Goal: Transaction & Acquisition: Download file/media

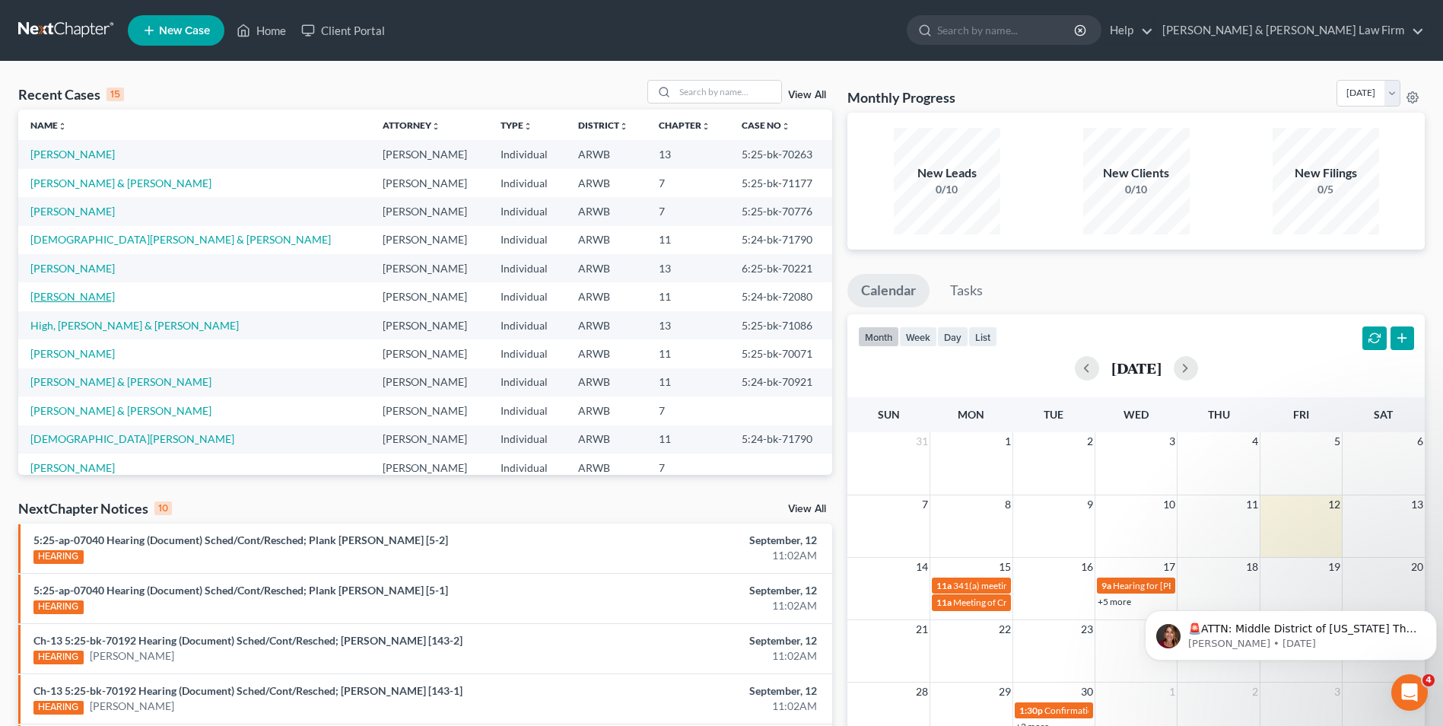
click at [75, 296] on link "[PERSON_NAME]" at bounding box center [72, 296] width 84 height 13
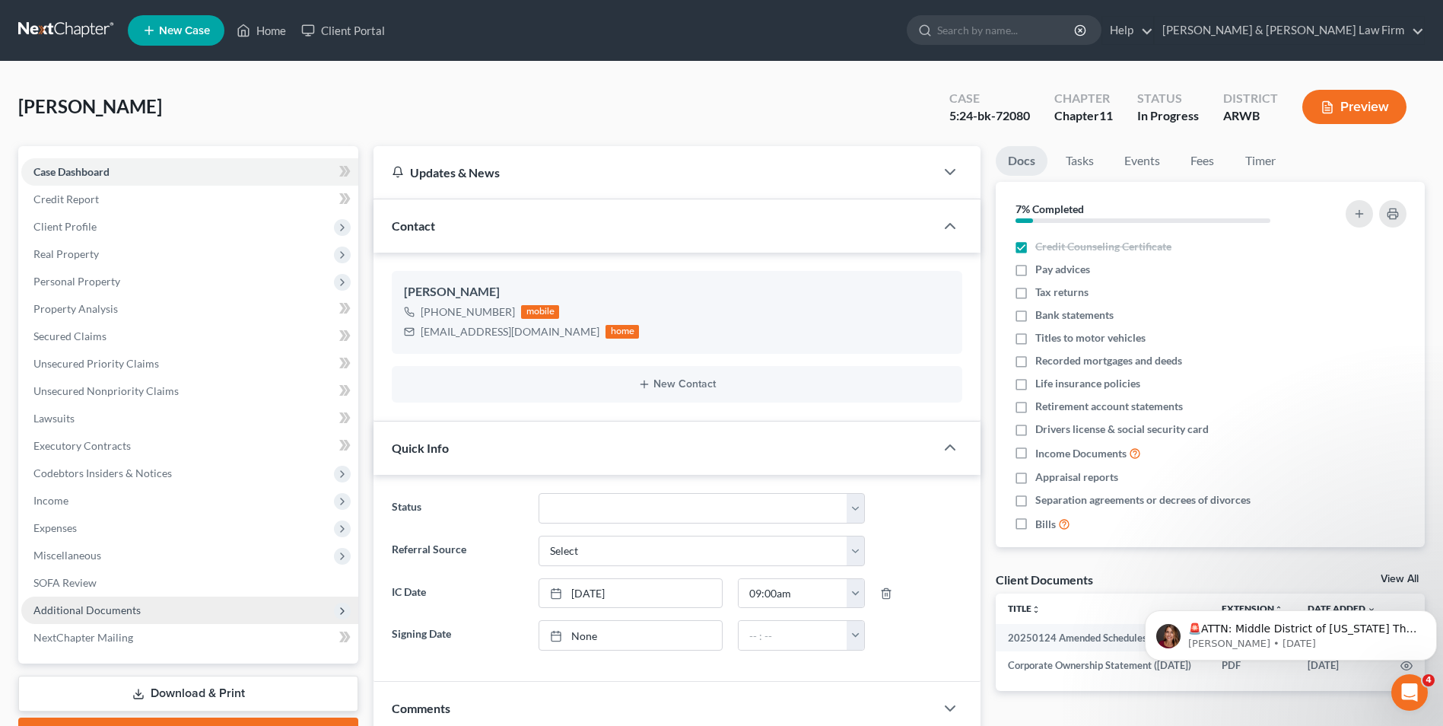
click at [94, 610] on span "Additional Documents" at bounding box center [86, 609] width 107 height 13
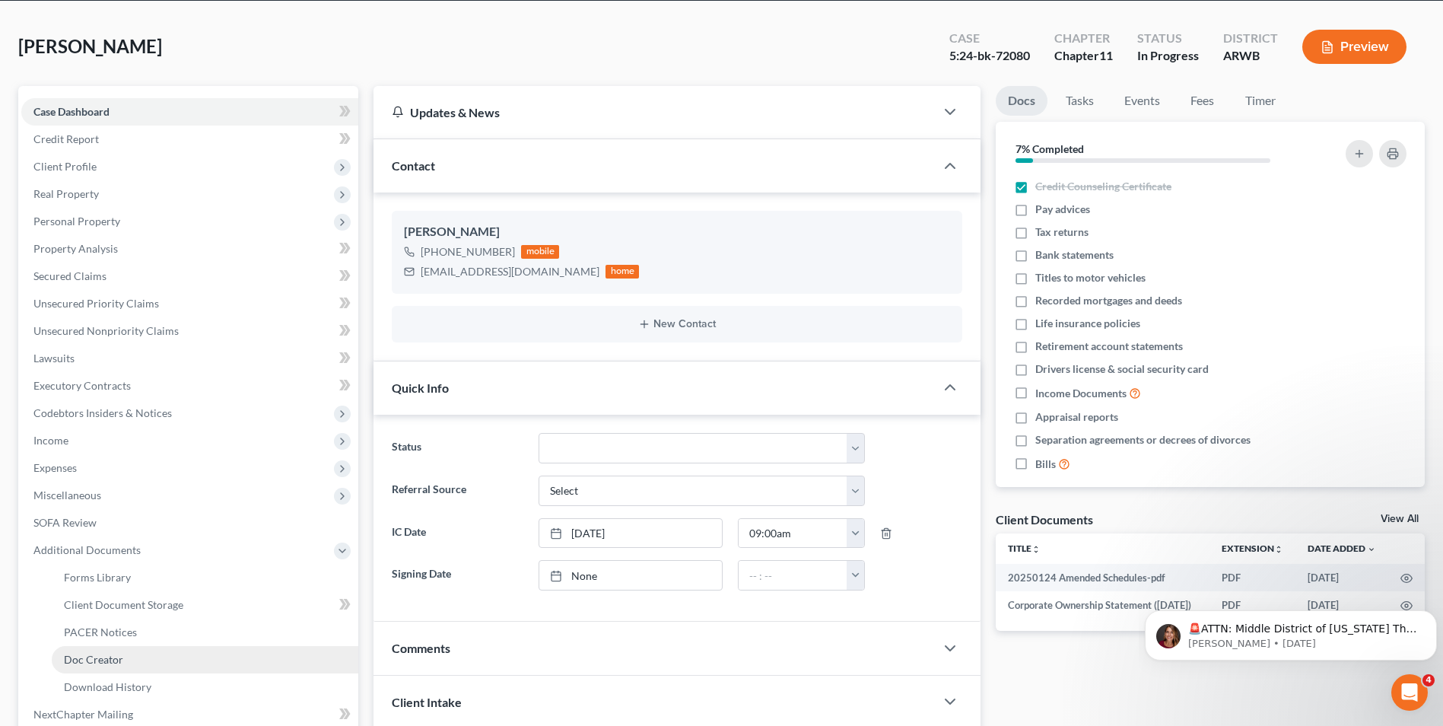
scroll to position [152, 0]
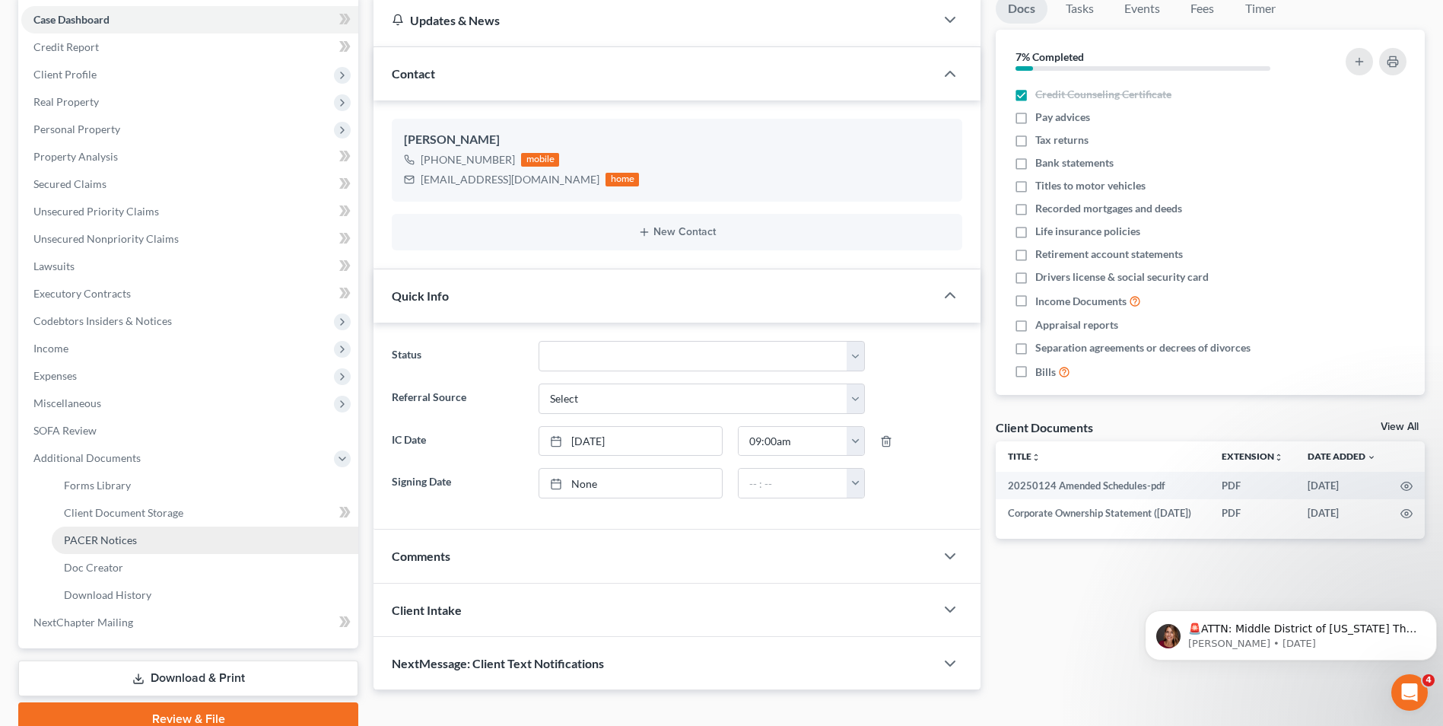
click at [112, 533] on span "PACER Notices" at bounding box center [100, 539] width 73 height 13
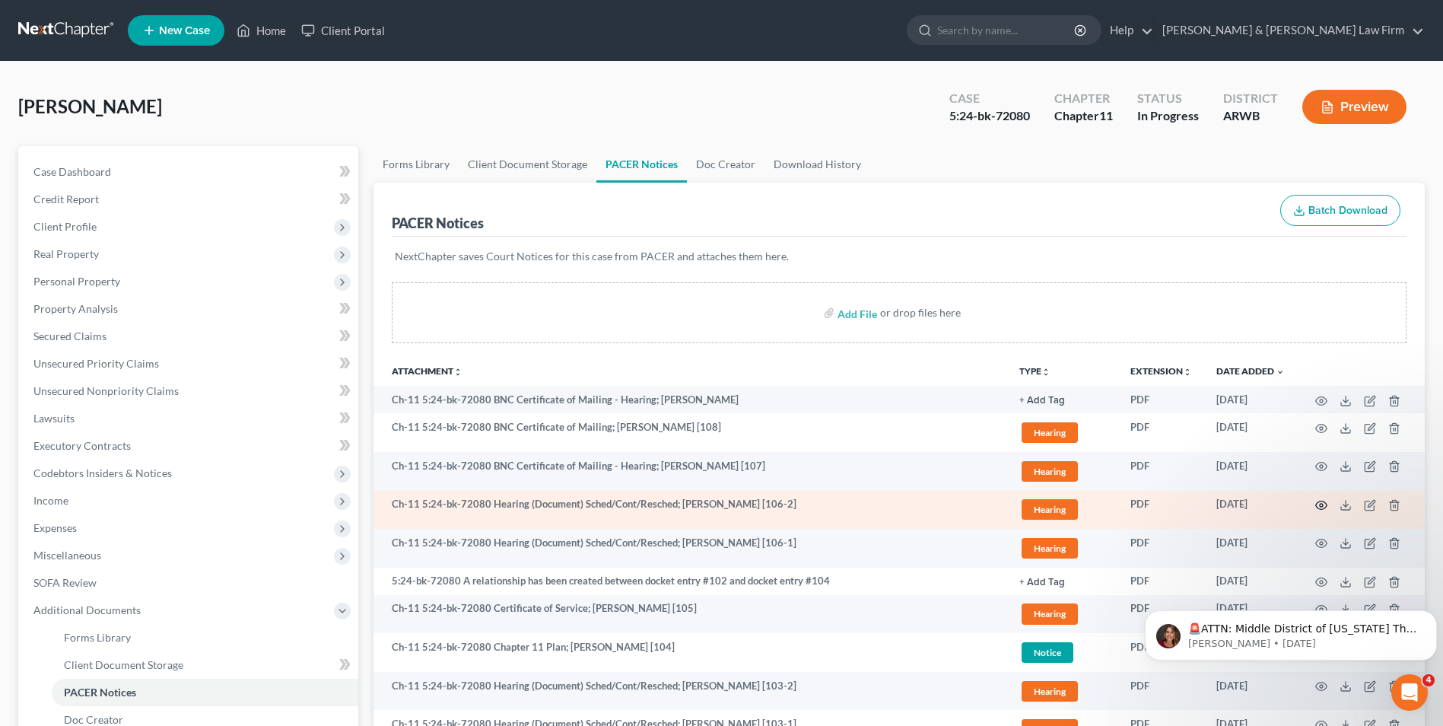
click at [1321, 503] on icon "button" at bounding box center [1322, 505] width 12 height 12
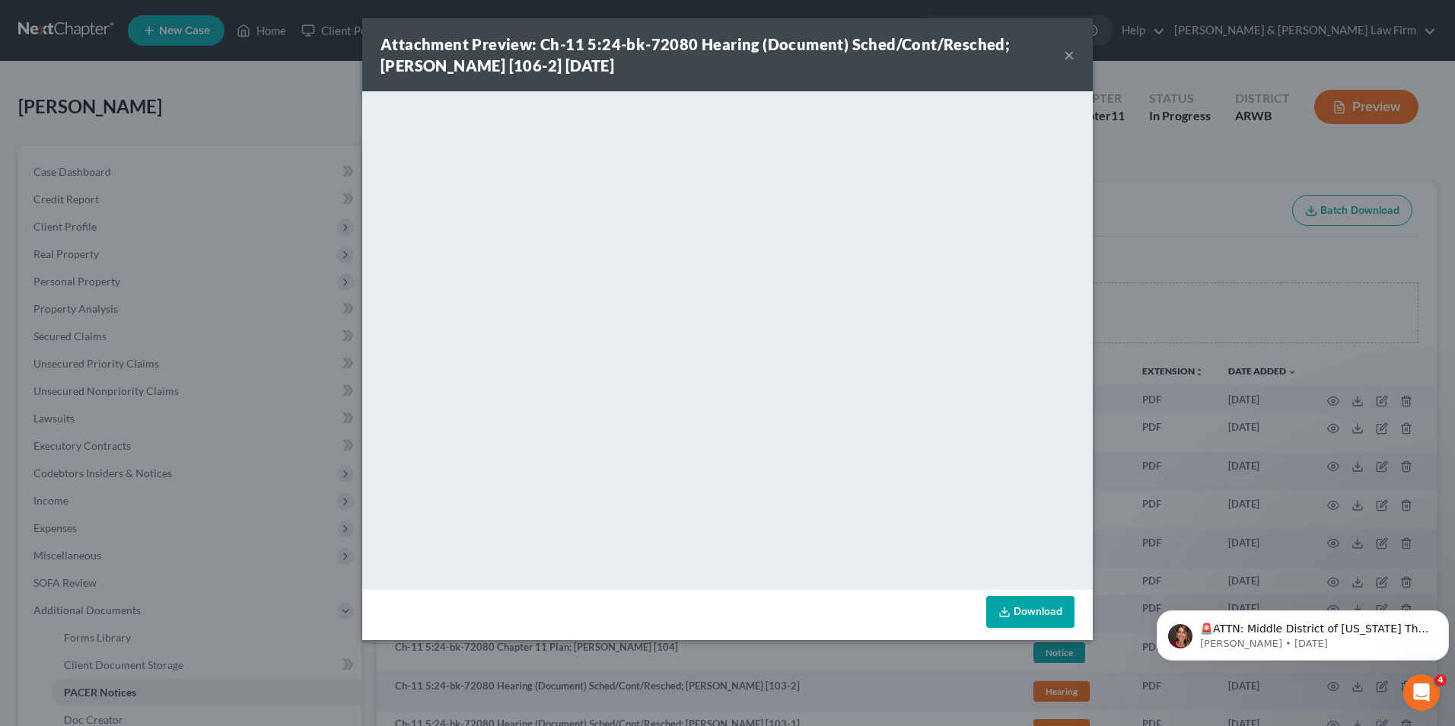
click at [1068, 54] on button "×" at bounding box center [1069, 55] width 11 height 18
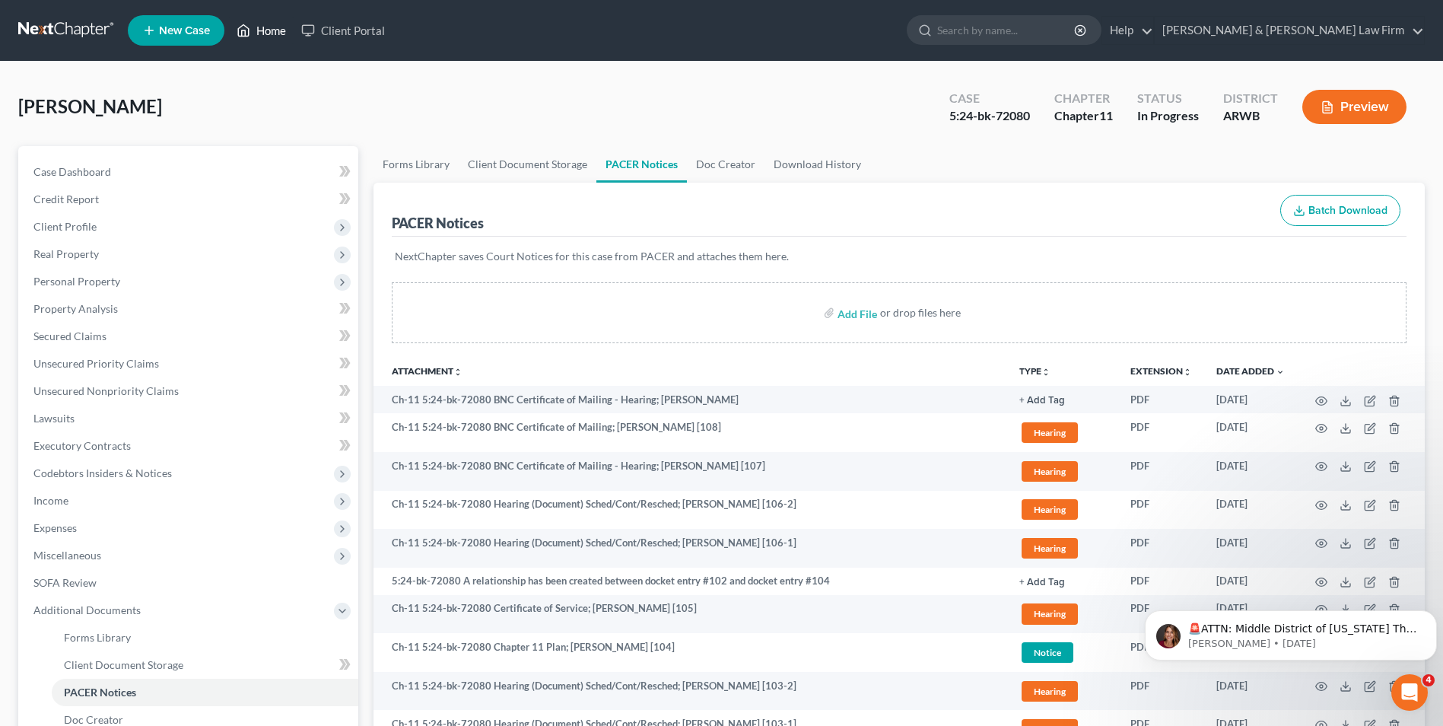
click at [274, 31] on link "Home" at bounding box center [261, 30] width 65 height 27
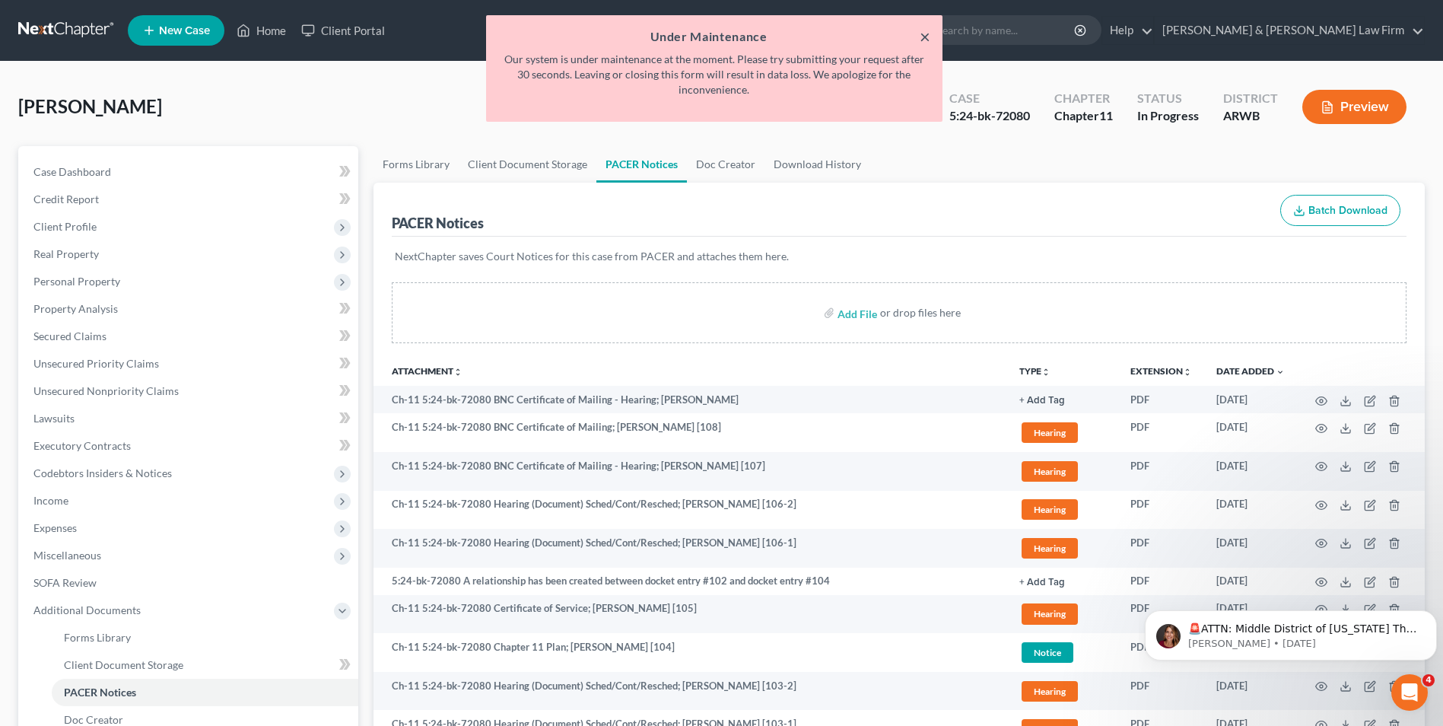
click at [922, 38] on button "×" at bounding box center [925, 36] width 11 height 18
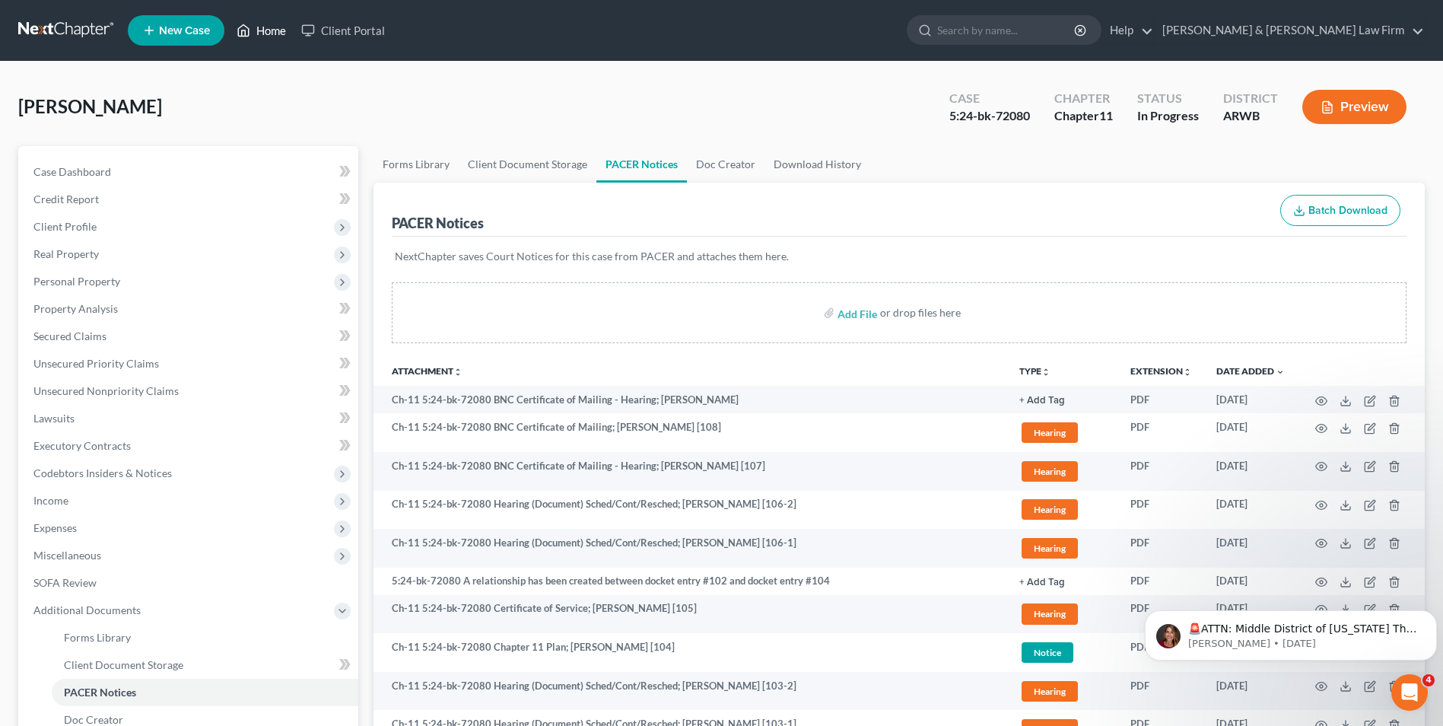
click at [264, 34] on link "Home" at bounding box center [261, 30] width 65 height 27
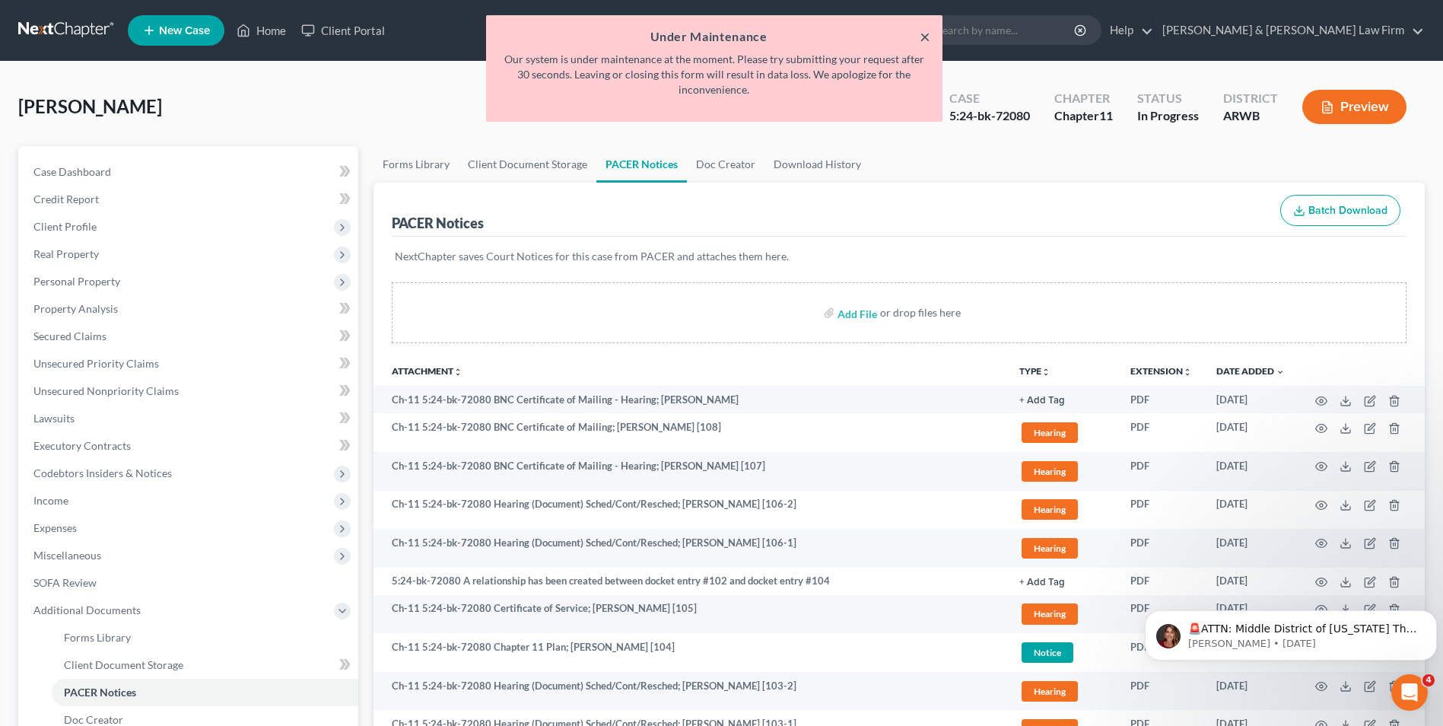
click at [925, 37] on button "×" at bounding box center [925, 36] width 11 height 18
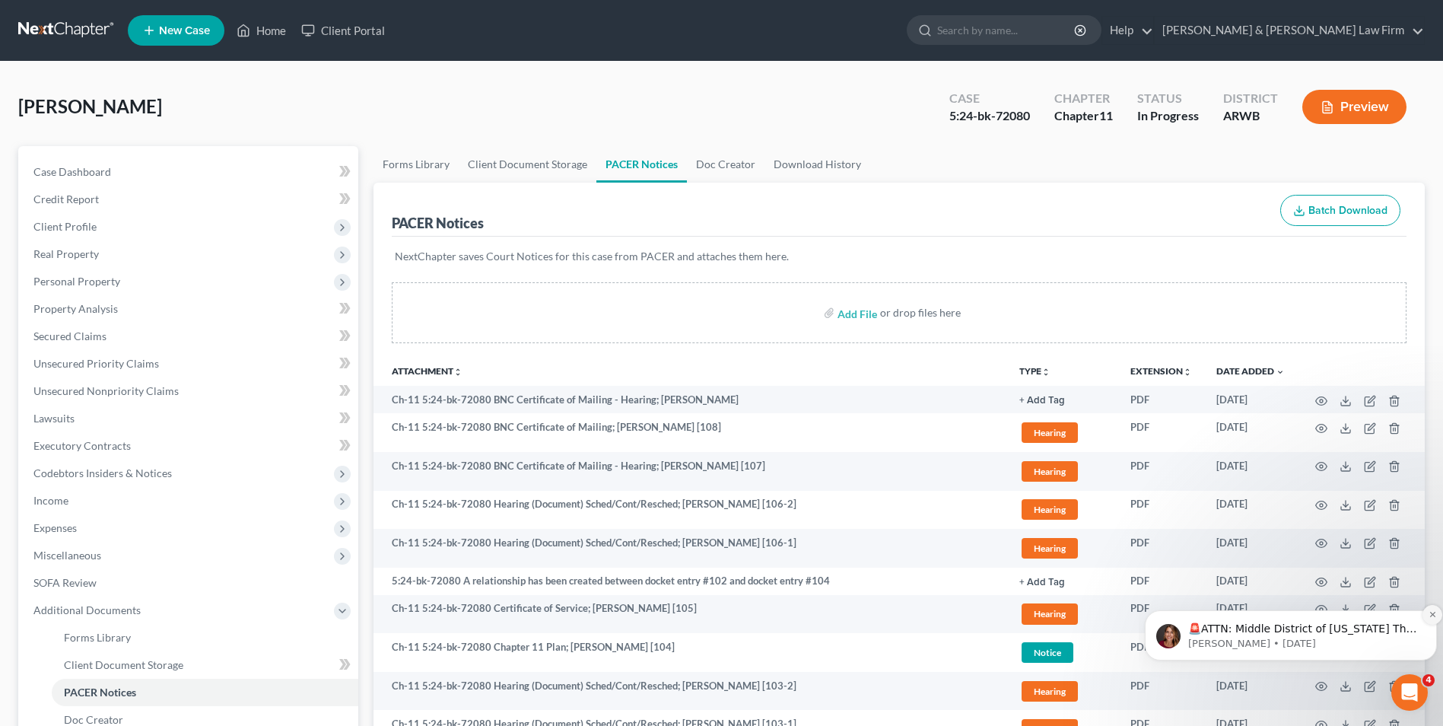
click at [1432, 615] on icon "Dismiss notification" at bounding box center [1433, 614] width 8 height 8
click at [257, 26] on link "Home" at bounding box center [261, 30] width 65 height 27
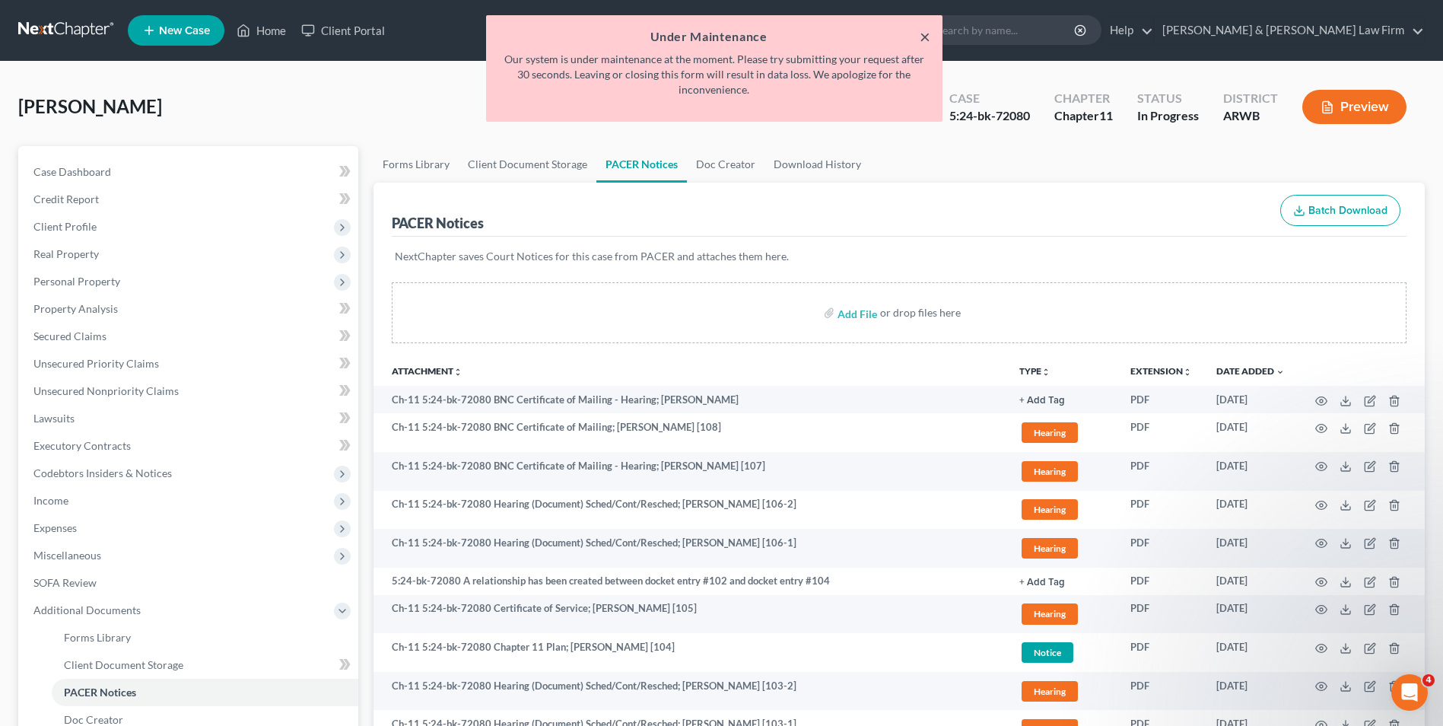
click at [925, 36] on button "×" at bounding box center [925, 36] width 11 height 18
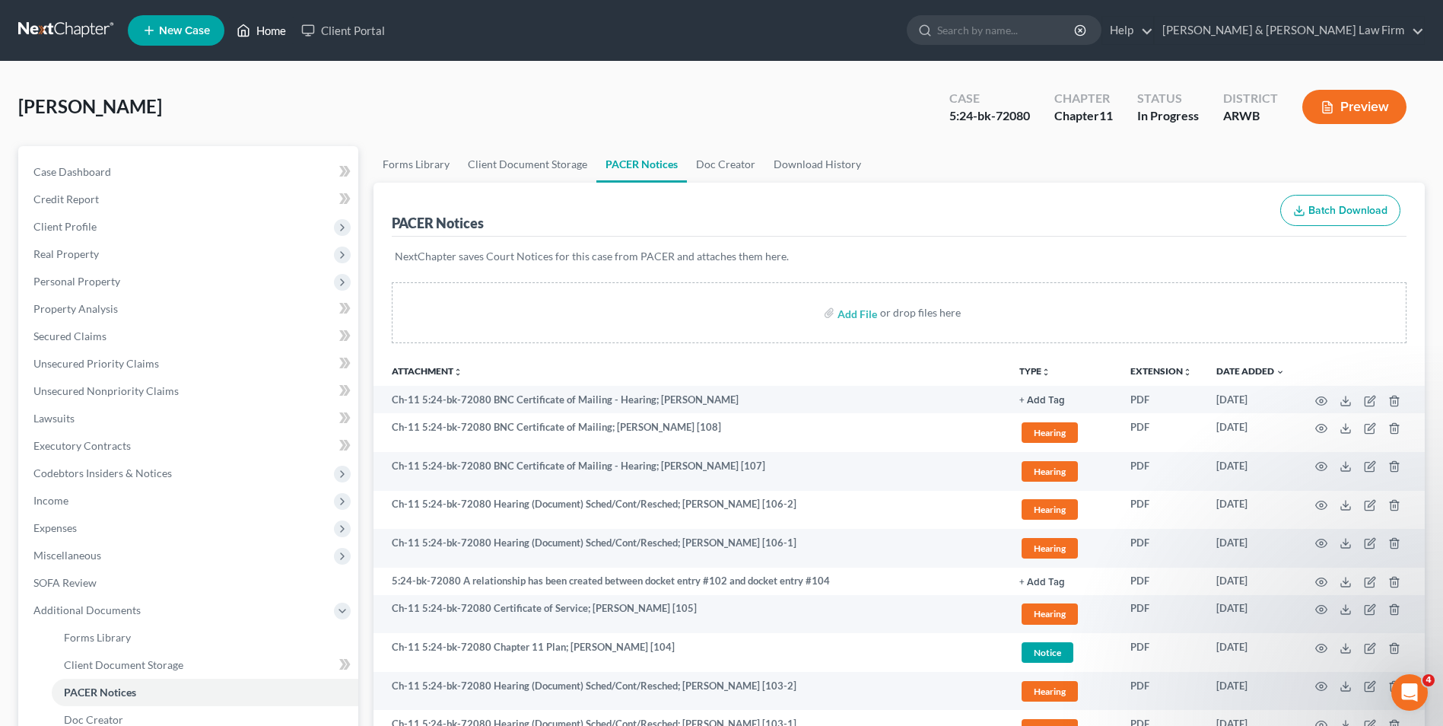
click at [275, 31] on link "Home" at bounding box center [261, 30] width 65 height 27
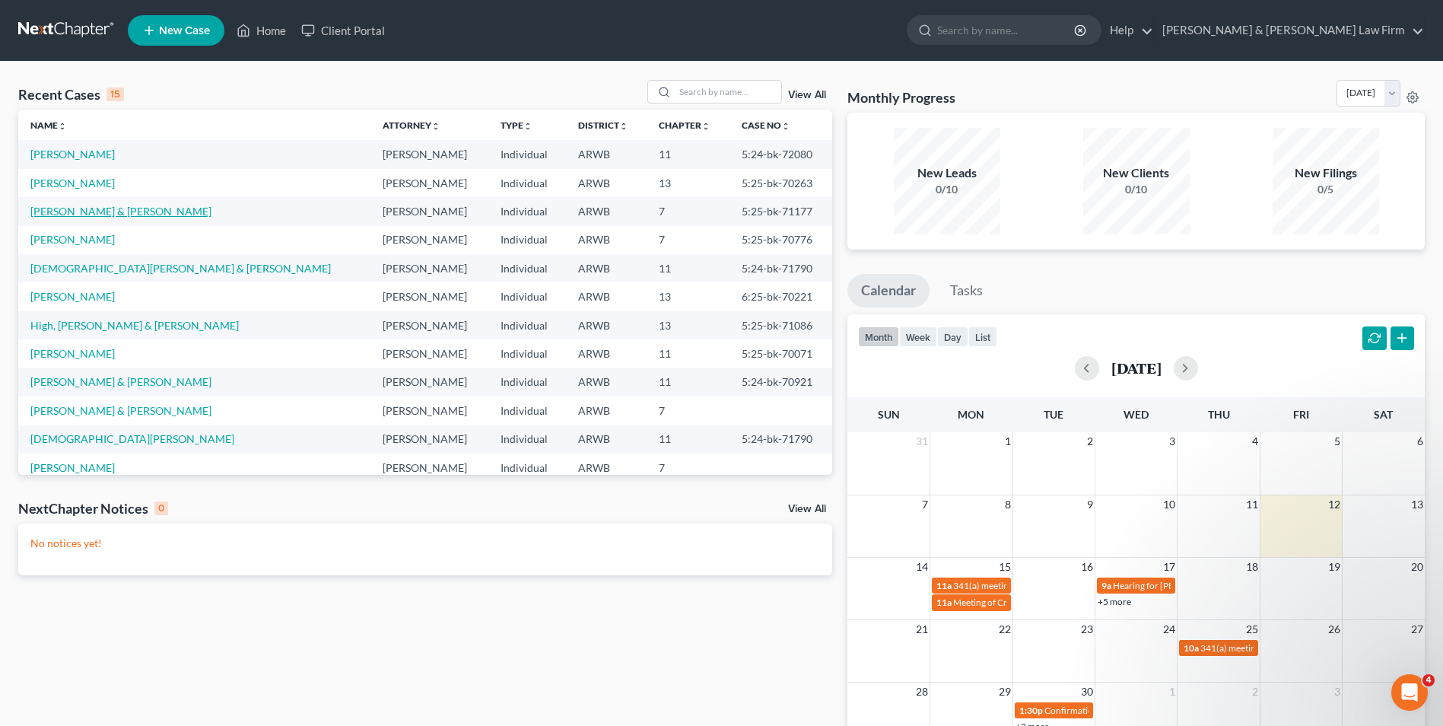
click at [98, 209] on link "[PERSON_NAME] & [PERSON_NAME]" at bounding box center [120, 211] width 181 height 13
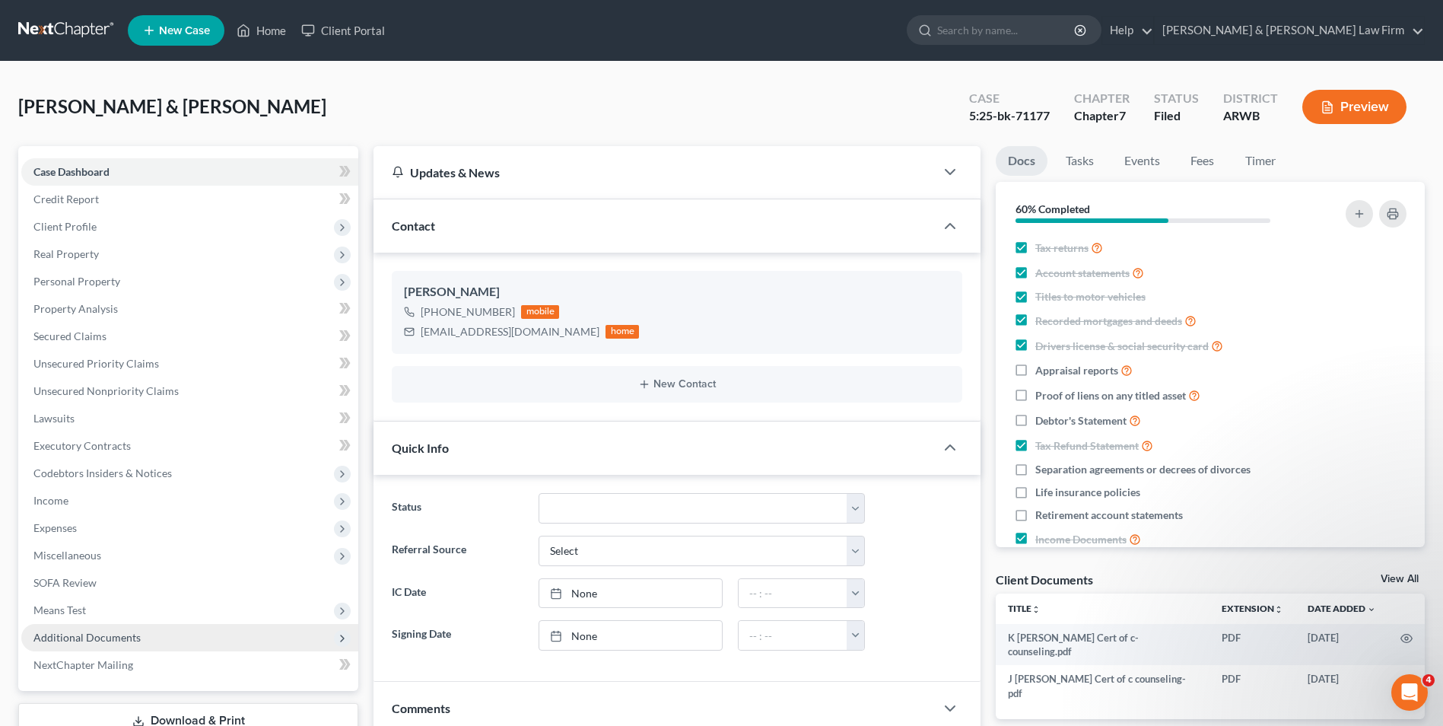
click at [107, 635] on span "Additional Documents" at bounding box center [86, 637] width 107 height 13
click at [113, 721] on span "PACER Notices" at bounding box center [100, 719] width 73 height 13
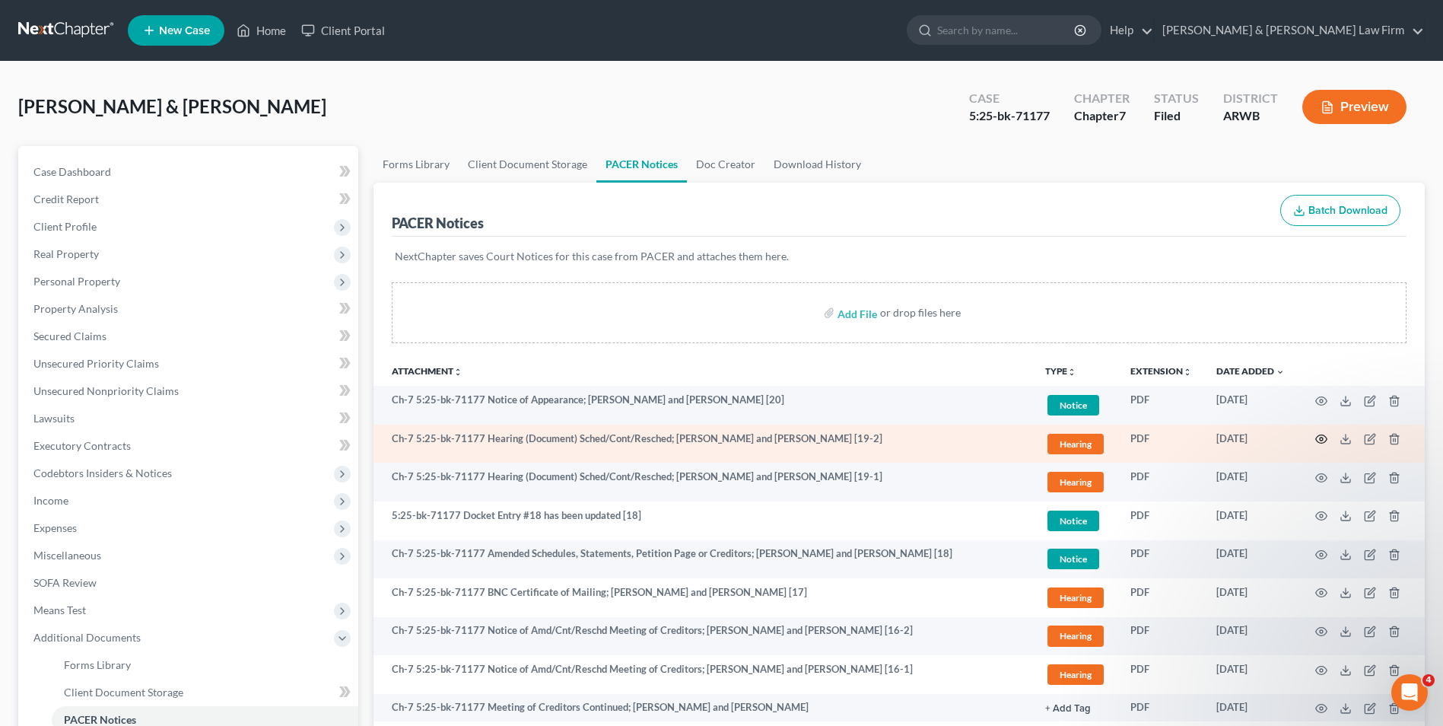
click at [1323, 438] on circle "button" at bounding box center [1321, 439] width 3 height 3
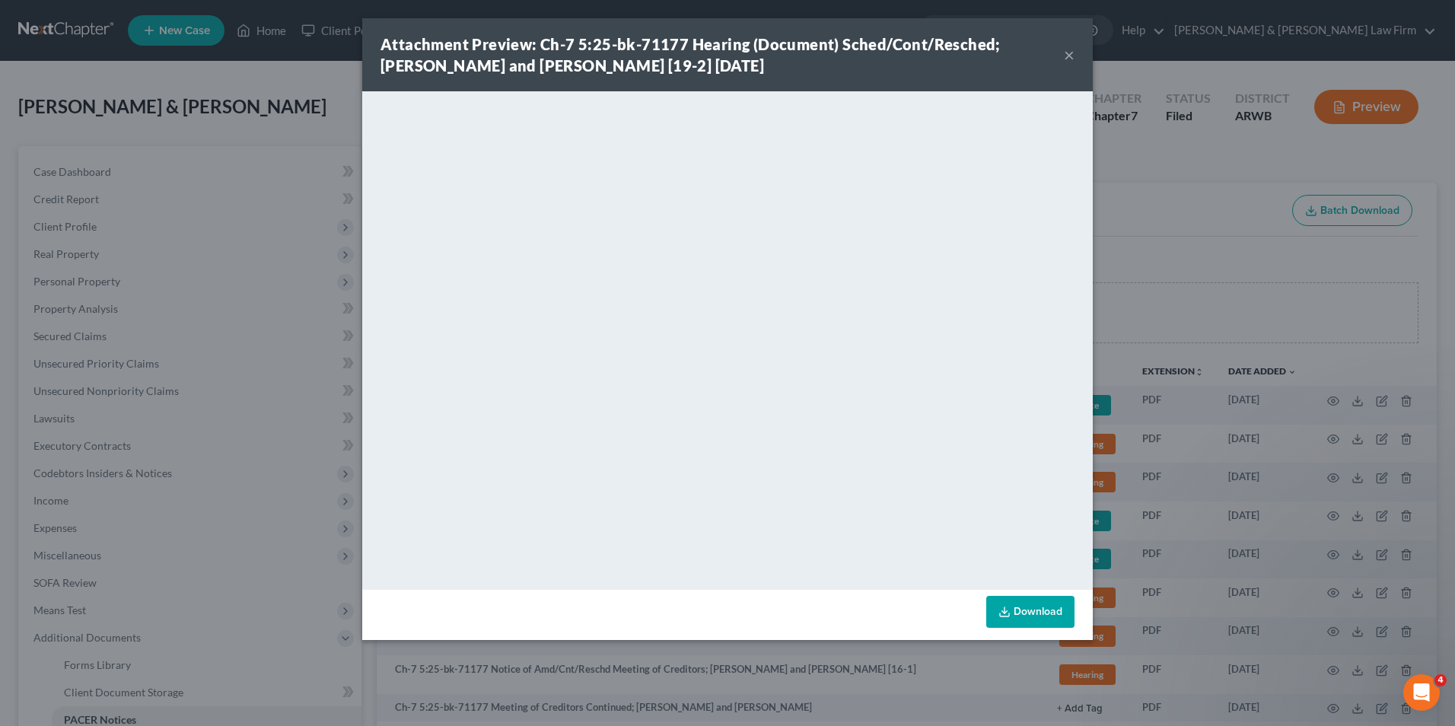
click at [1069, 52] on button "×" at bounding box center [1069, 55] width 11 height 18
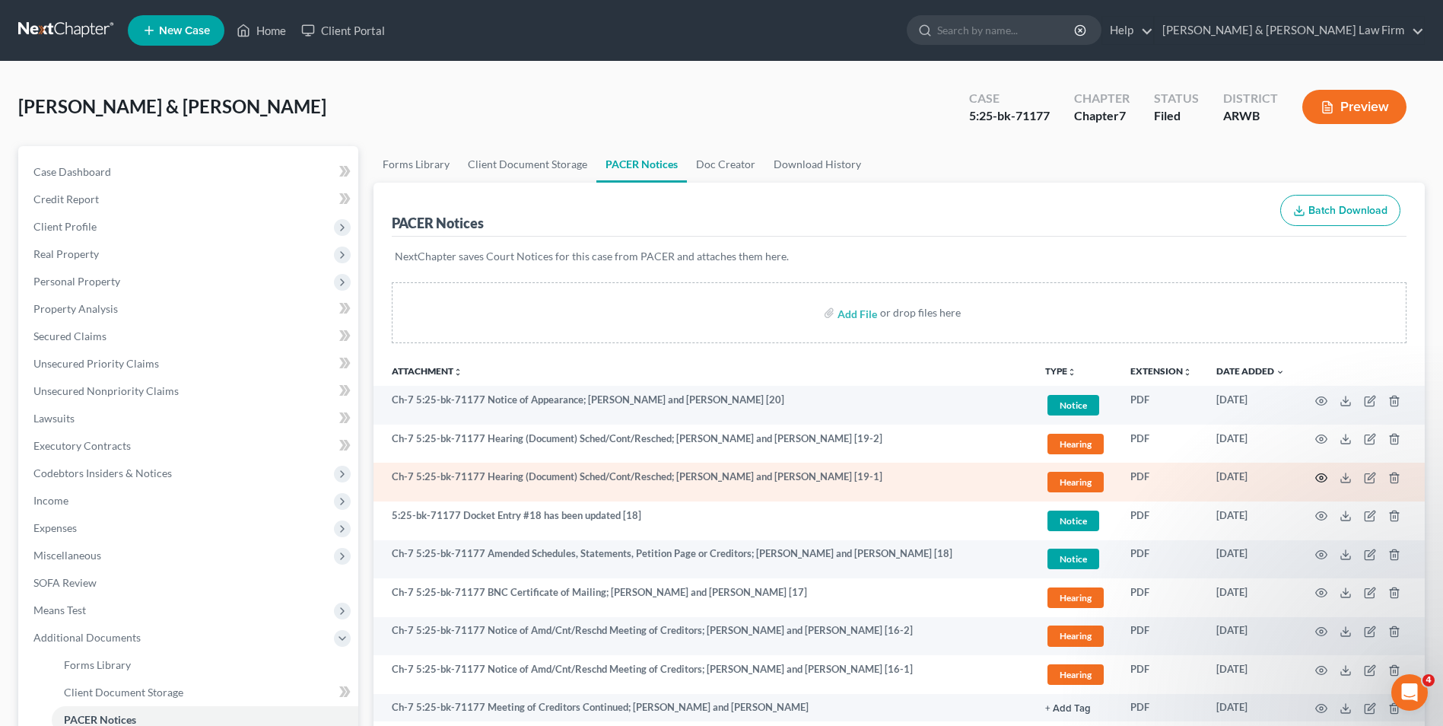
click at [1324, 477] on icon "button" at bounding box center [1322, 478] width 12 height 12
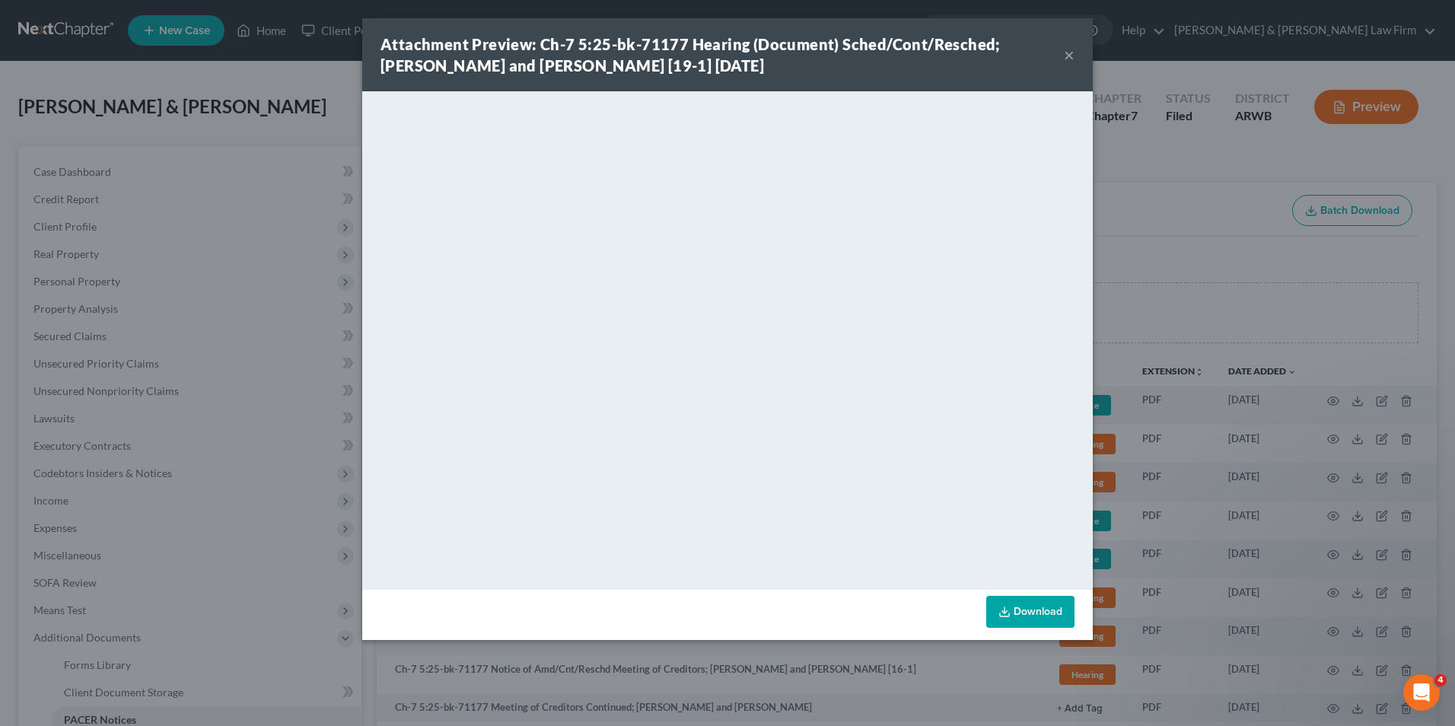
click at [1020, 612] on link "Download" at bounding box center [1030, 612] width 88 height 32
click at [1069, 56] on button "×" at bounding box center [1069, 55] width 11 height 18
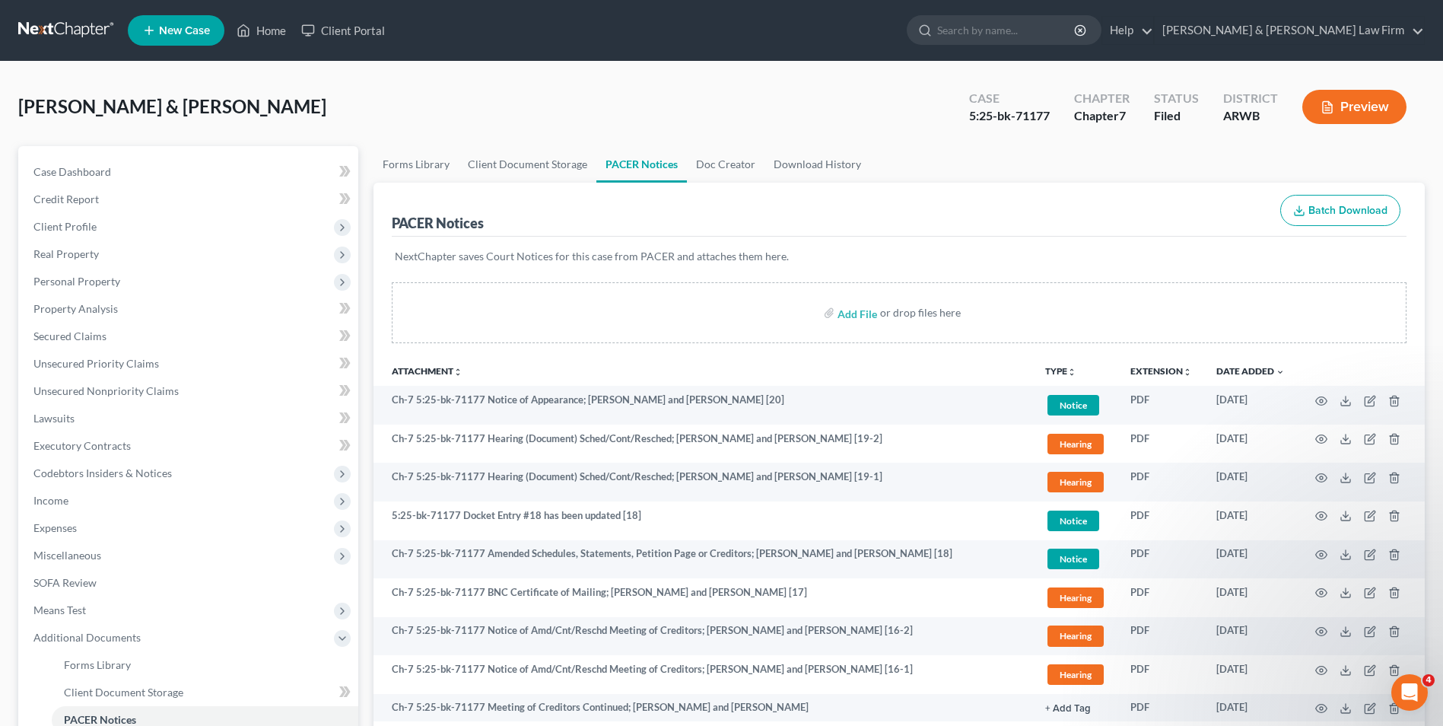
click at [182, 26] on span "New Case" at bounding box center [184, 30] width 51 height 11
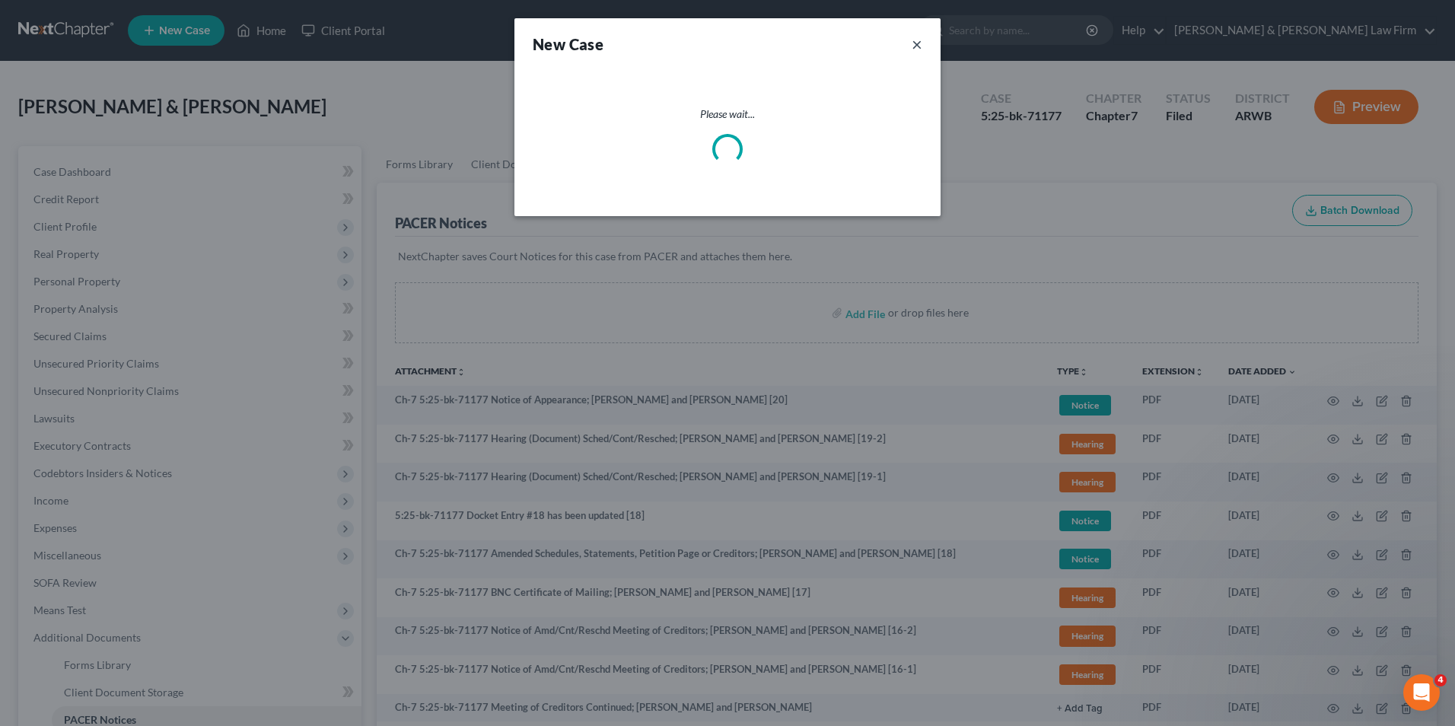
click at [915, 42] on button "×" at bounding box center [917, 43] width 11 height 21
